Goal: Navigation & Orientation: Find specific page/section

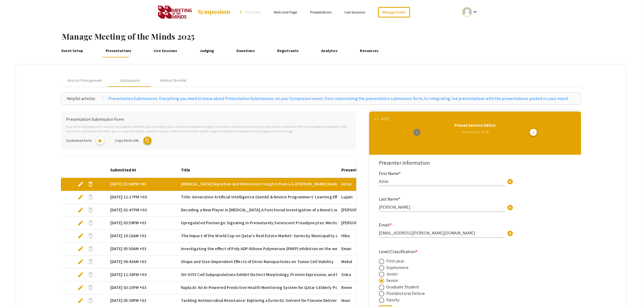
scroll to position [101, 0]
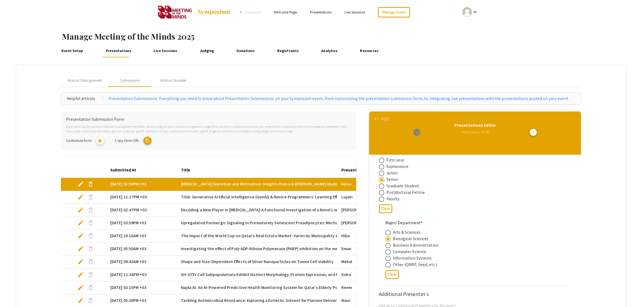
click at [211, 11] on img at bounding box center [214, 12] width 34 height 6
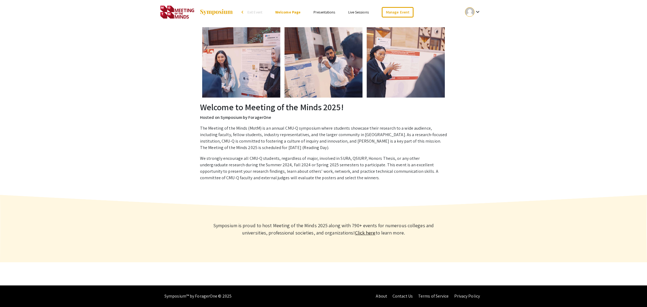
click at [218, 11] on img at bounding box center [217, 12] width 34 height 6
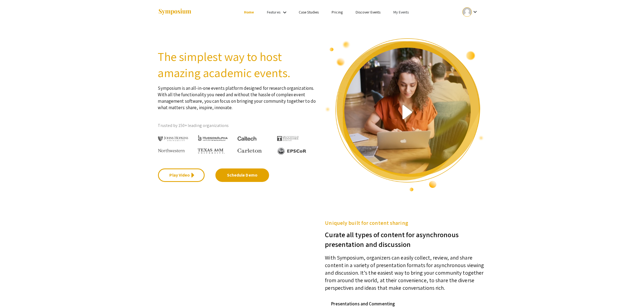
click at [402, 12] on link "My Events" at bounding box center [401, 12] width 15 height 5
click at [402, 25] on button "Events I've organized" at bounding box center [409, 24] width 46 height 13
